Goal: Information Seeking & Learning: Understand process/instructions

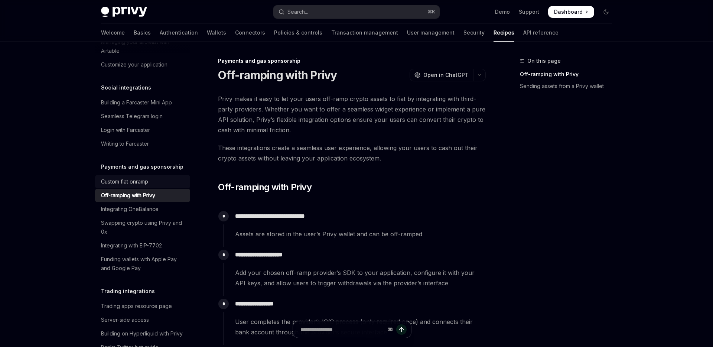
scroll to position [559, 0]
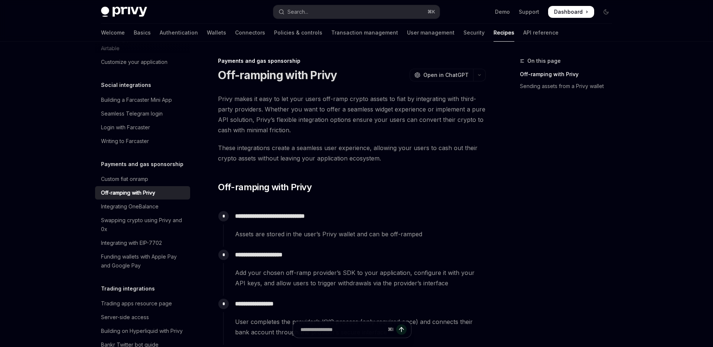
click at [580, 7] on span at bounding box center [571, 12] width 46 height 12
type textarea "*"
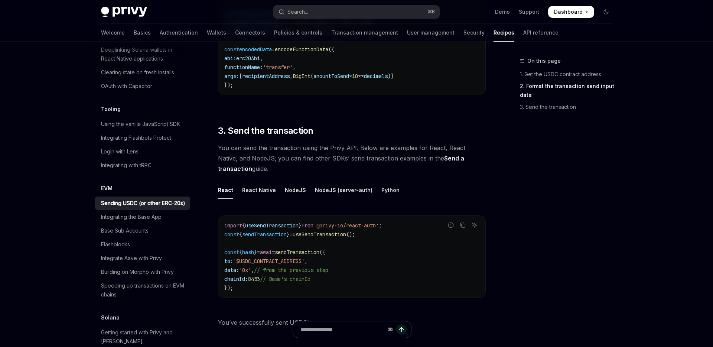
scroll to position [583, 0]
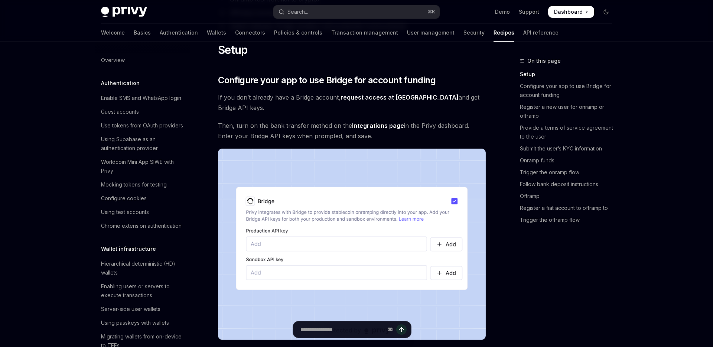
scroll to position [186, 0]
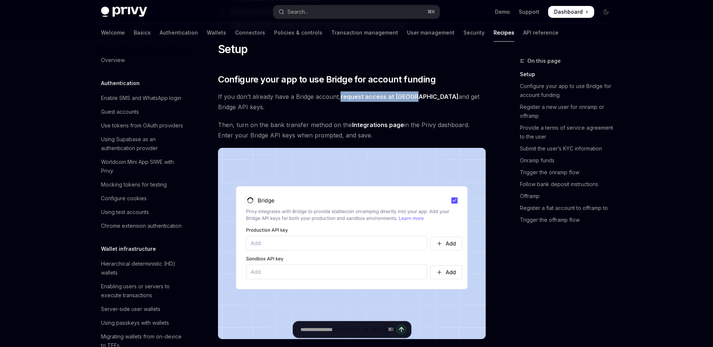
click at [369, 101] on link "request access at Bridge" at bounding box center [399, 97] width 118 height 8
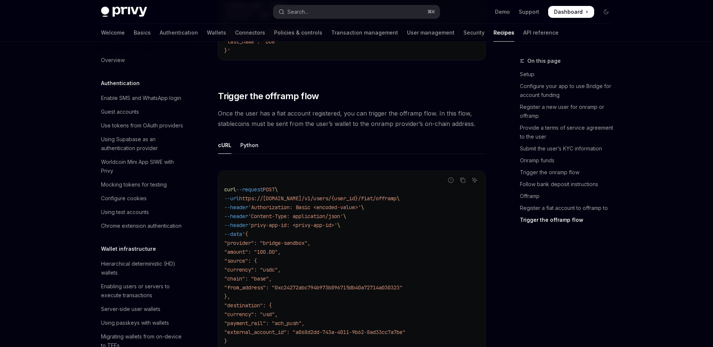
scroll to position [2546, 0]
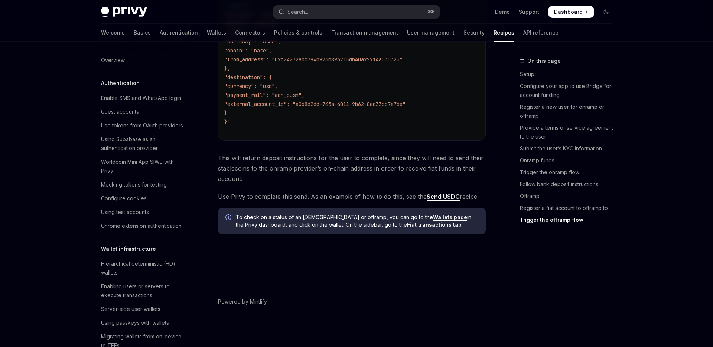
type textarea "*"
